Goal: Find specific page/section: Find specific page/section

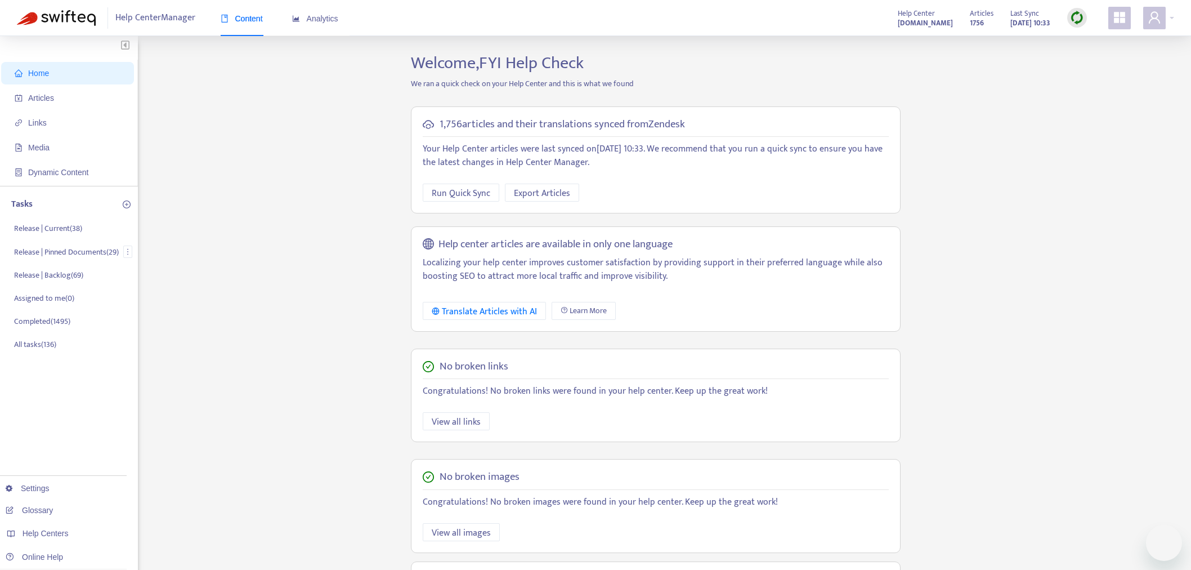
click at [88, 246] on p "Release | Pinned Documents ( 29 )" at bounding box center [66, 252] width 105 height 12
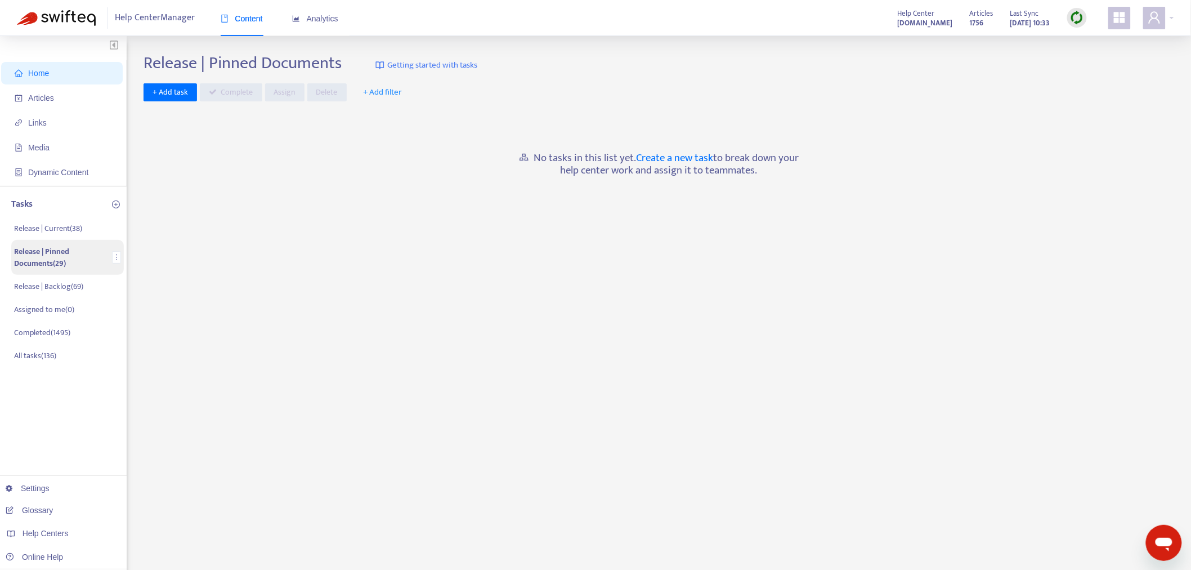
click at [65, 260] on p "Release | Pinned Documents ( 29 )" at bounding box center [61, 257] width 94 height 24
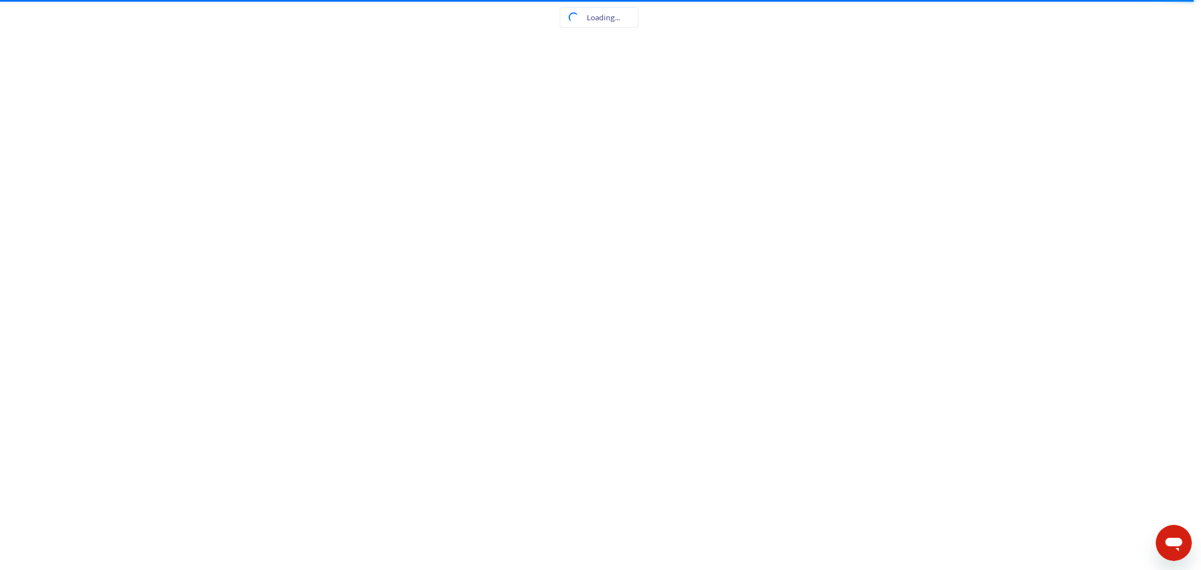
click at [296, 0] on html at bounding box center [600, 0] width 1201 height 0
